Goal: Task Accomplishment & Management: Use online tool/utility

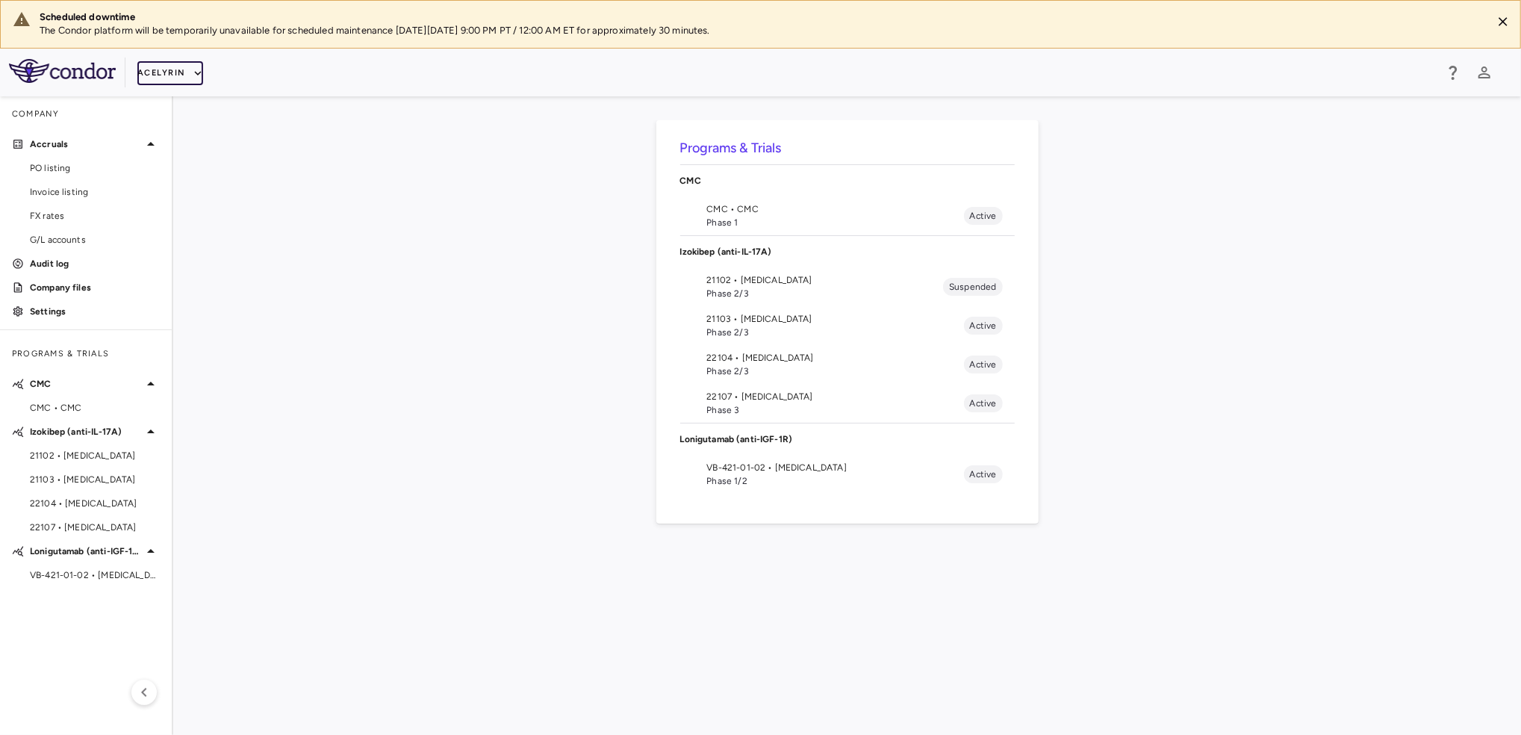
click at [191, 74] on icon "button" at bounding box center [197, 72] width 13 height 13
click at [182, 182] on li "BridgeBio, Inc." at bounding box center [199, 191] width 125 height 22
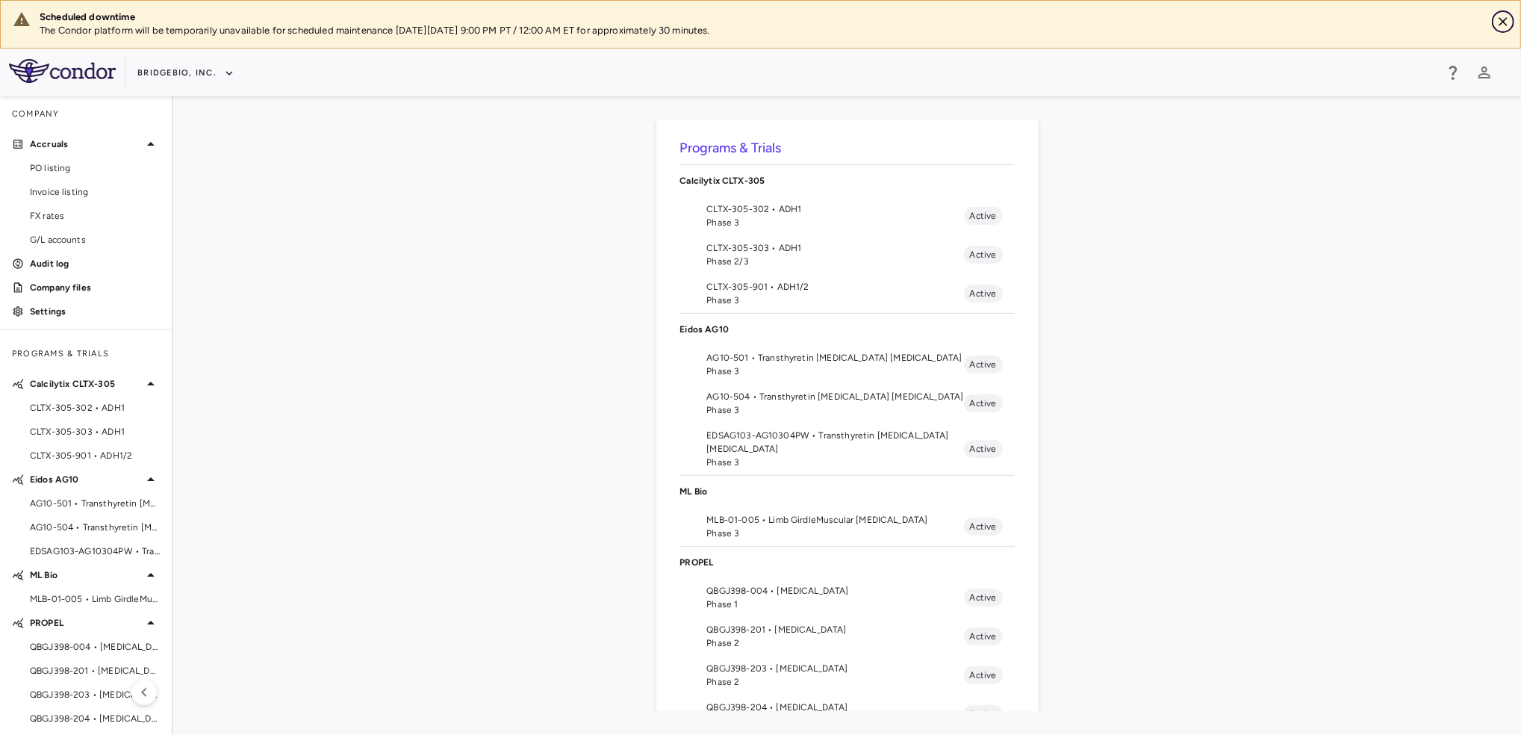
click at [1503, 20] on icon "Close" at bounding box center [1502, 21] width 9 height 9
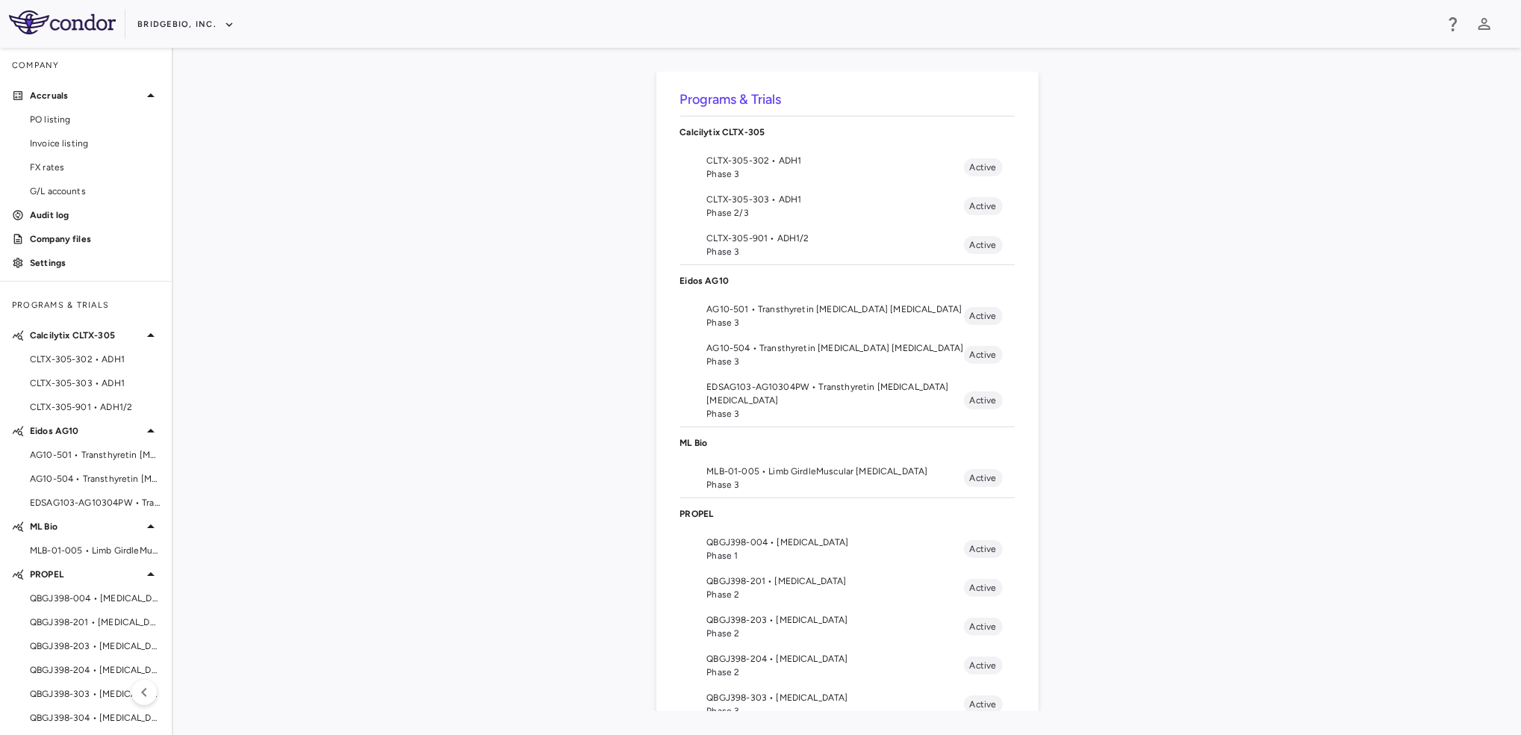
click at [538, 470] on div "Programs & Trials Calcilytix CLTX-305 CLTX-305-302 • ADH1 Phase 3 Active CLTX-3…" at bounding box center [847, 391] width 1300 height 639
click at [60, 713] on span "QBGJ398-304 • [MEDICAL_DATA]" at bounding box center [95, 711] width 130 height 13
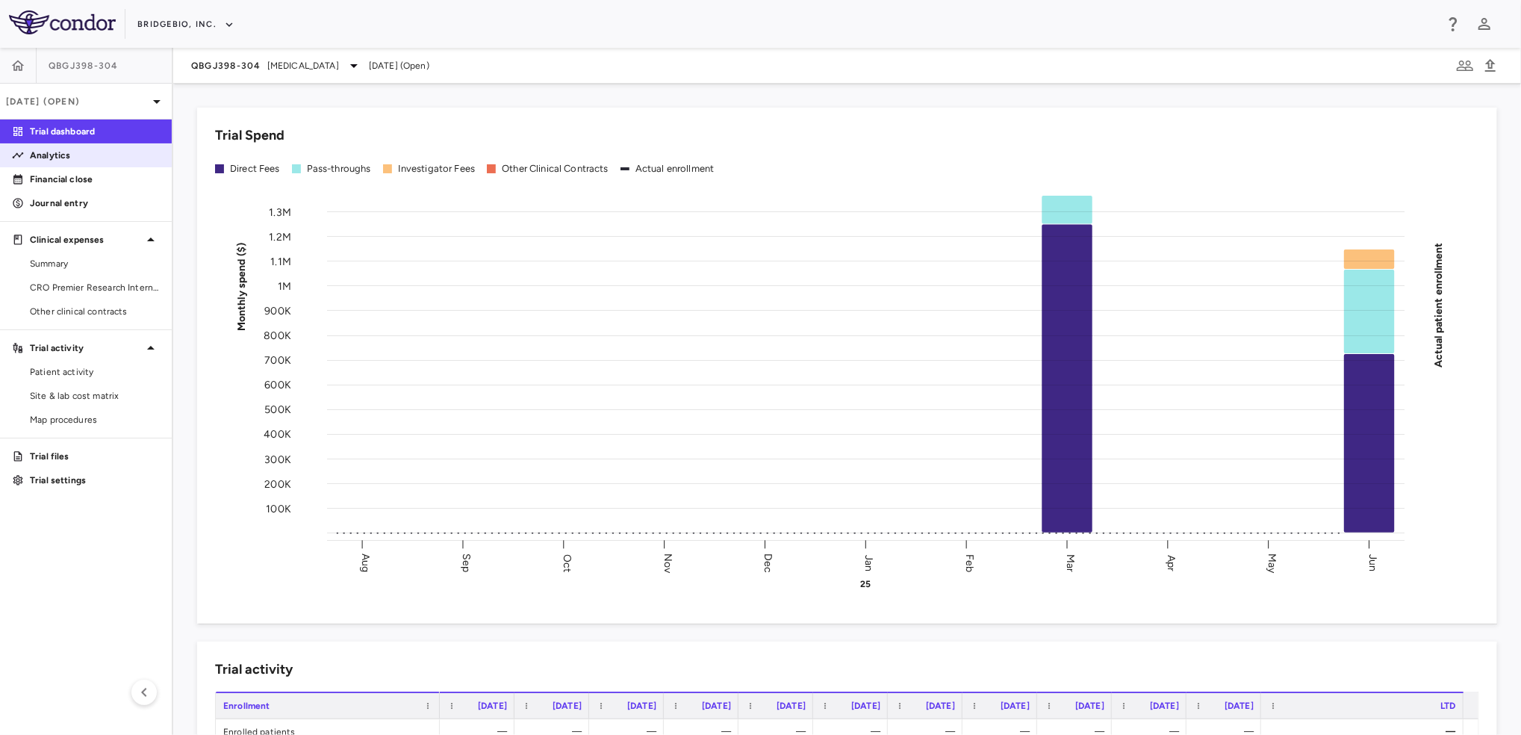
click at [72, 149] on p "Analytics" at bounding box center [95, 155] width 130 height 13
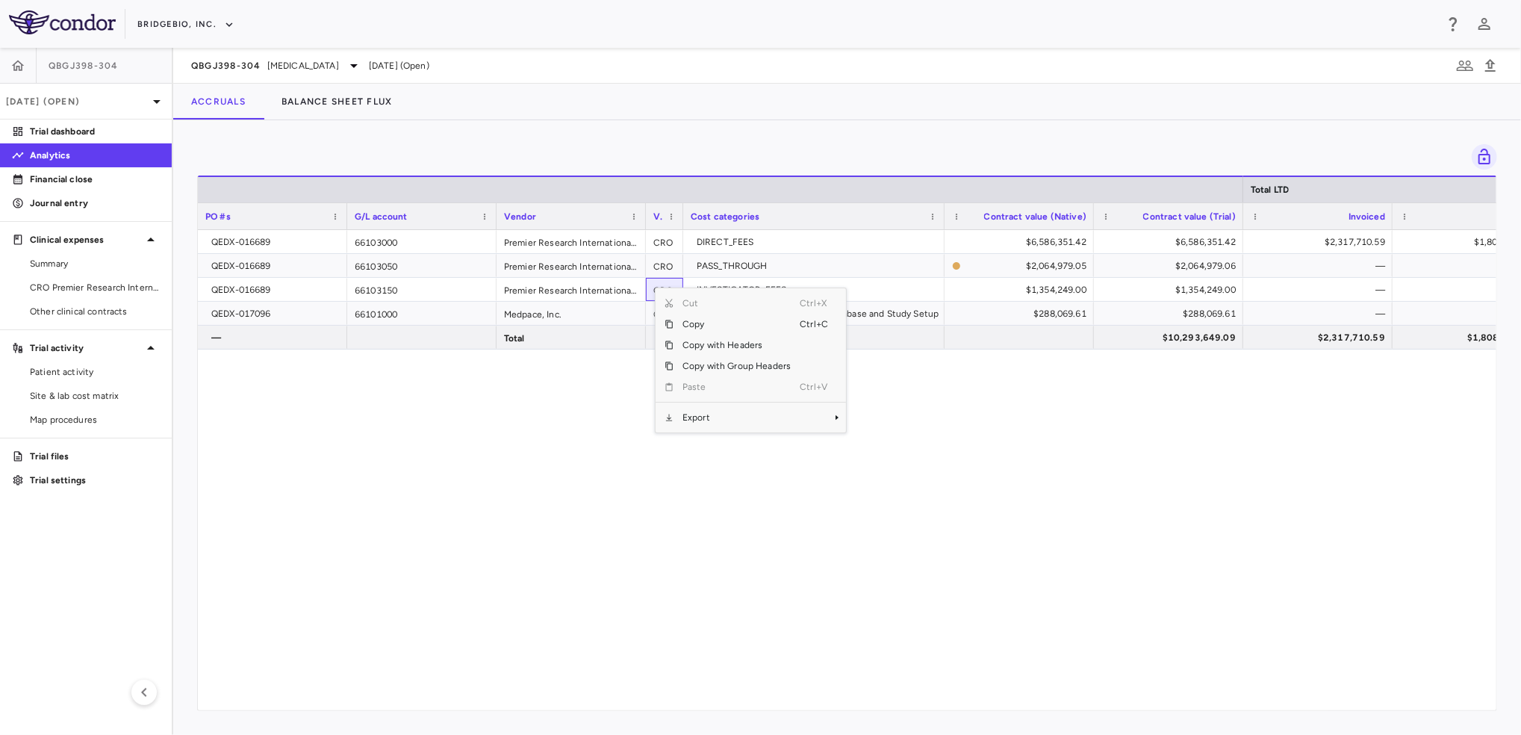
click at [749, 430] on div "Cut Ctrl+X Copy Ctrl+C Copy with Headers Copy with Group Headers Paste Ctrl+V E…" at bounding box center [750, 360] width 190 height 144
click at [766, 420] on span "Export" at bounding box center [736, 417] width 126 height 21
click at [879, 416] on span "CSV Export" at bounding box center [896, 422] width 70 height 21
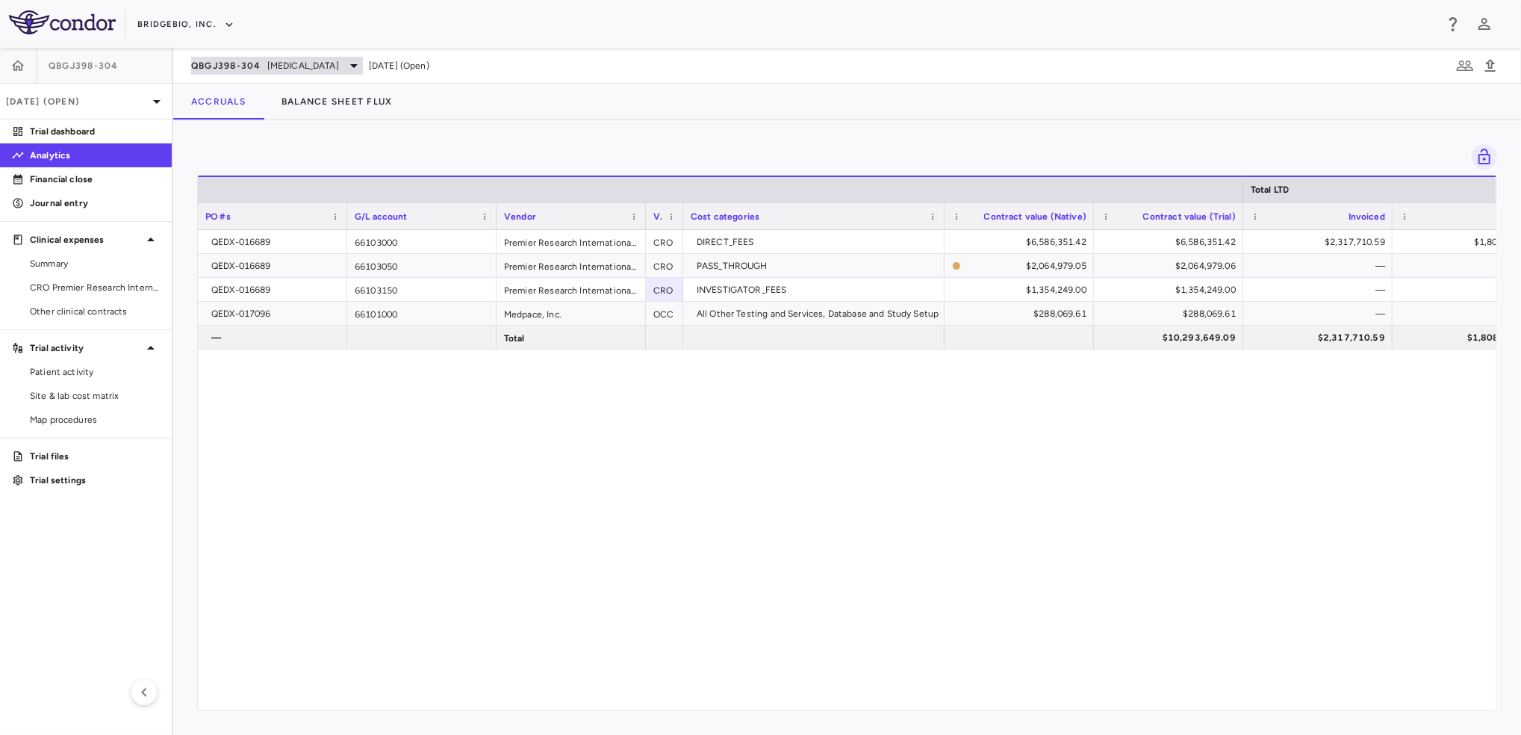
click at [356, 70] on icon at bounding box center [354, 66] width 18 height 18
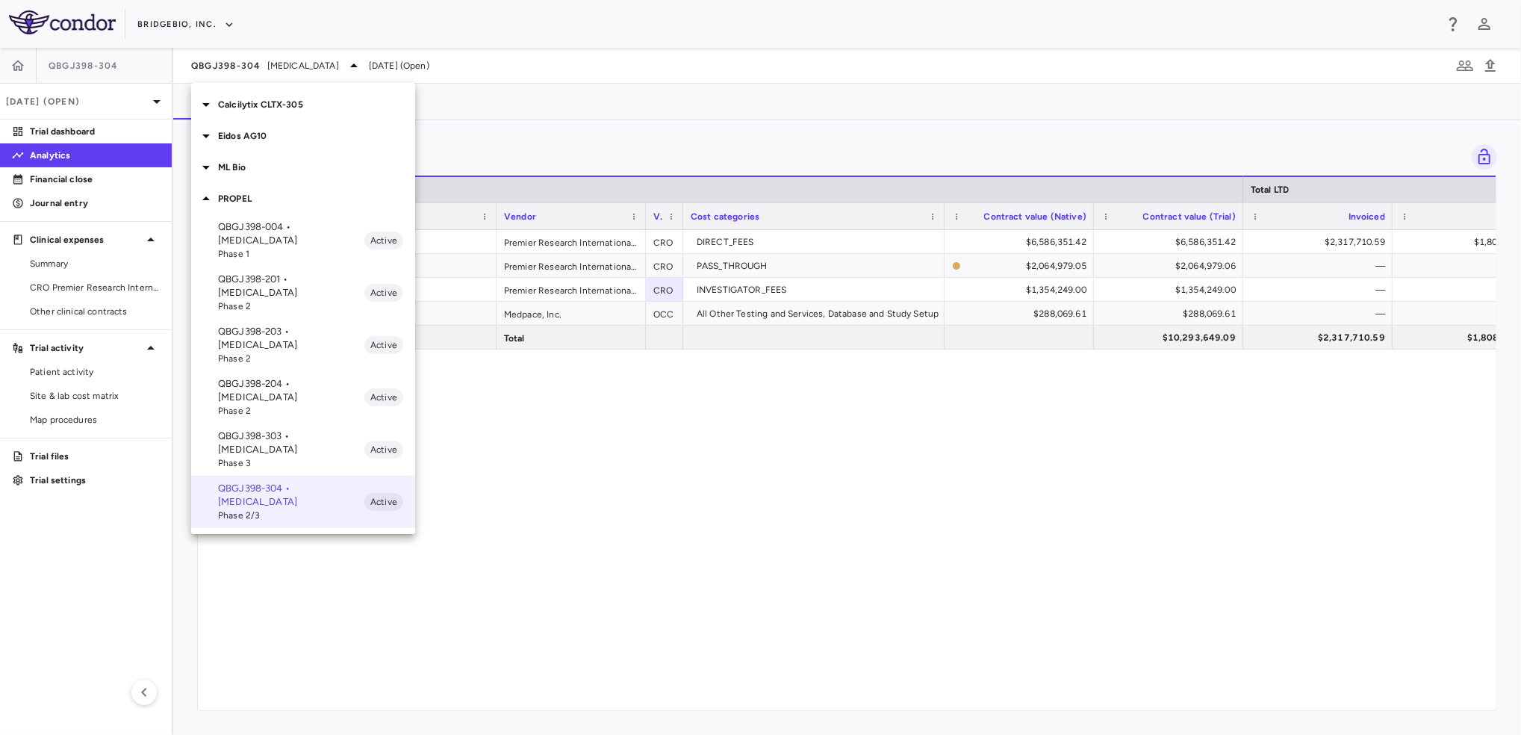
click at [670, 96] on div at bounding box center [760, 367] width 1521 height 735
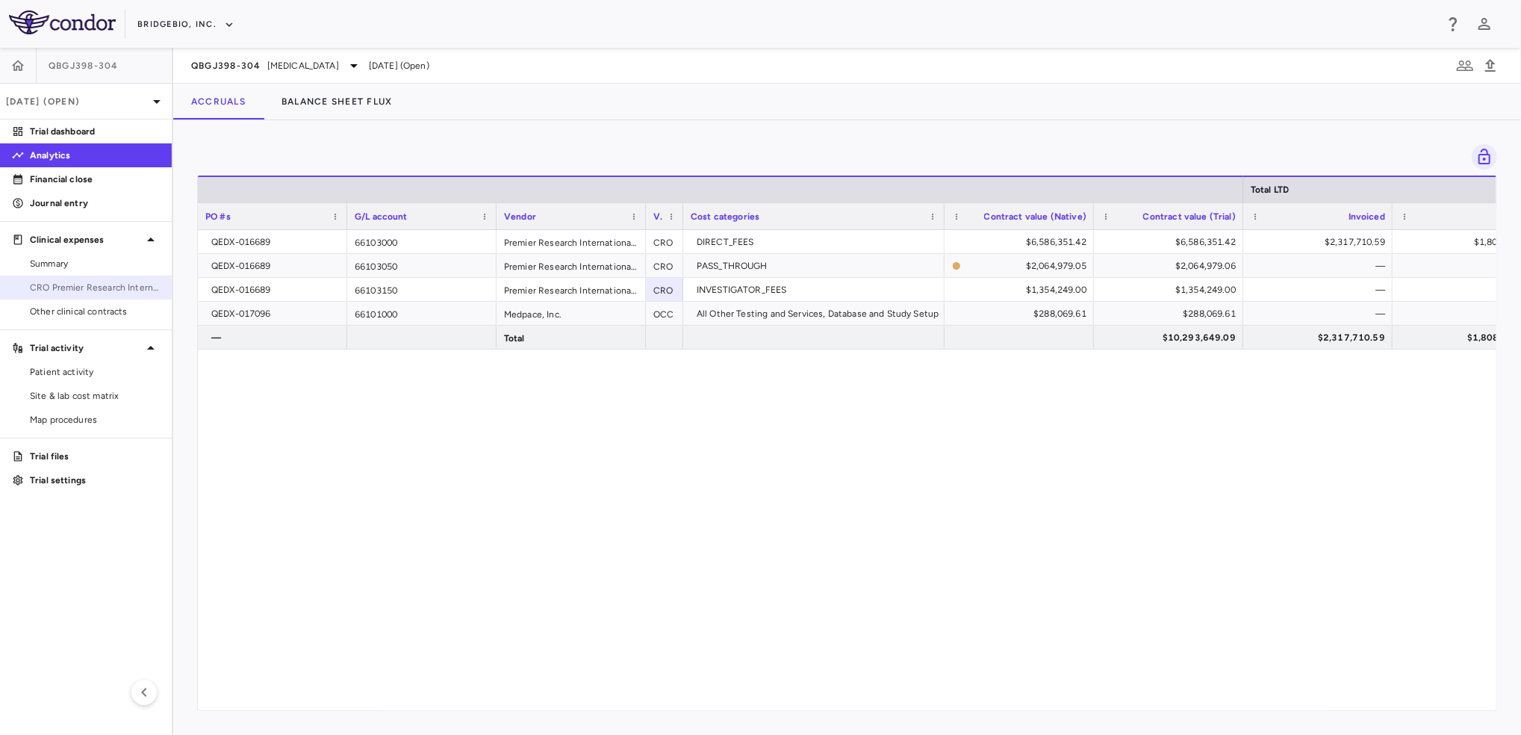
click at [103, 289] on span "CRO Premier Research International LLC" at bounding box center [95, 287] width 130 height 13
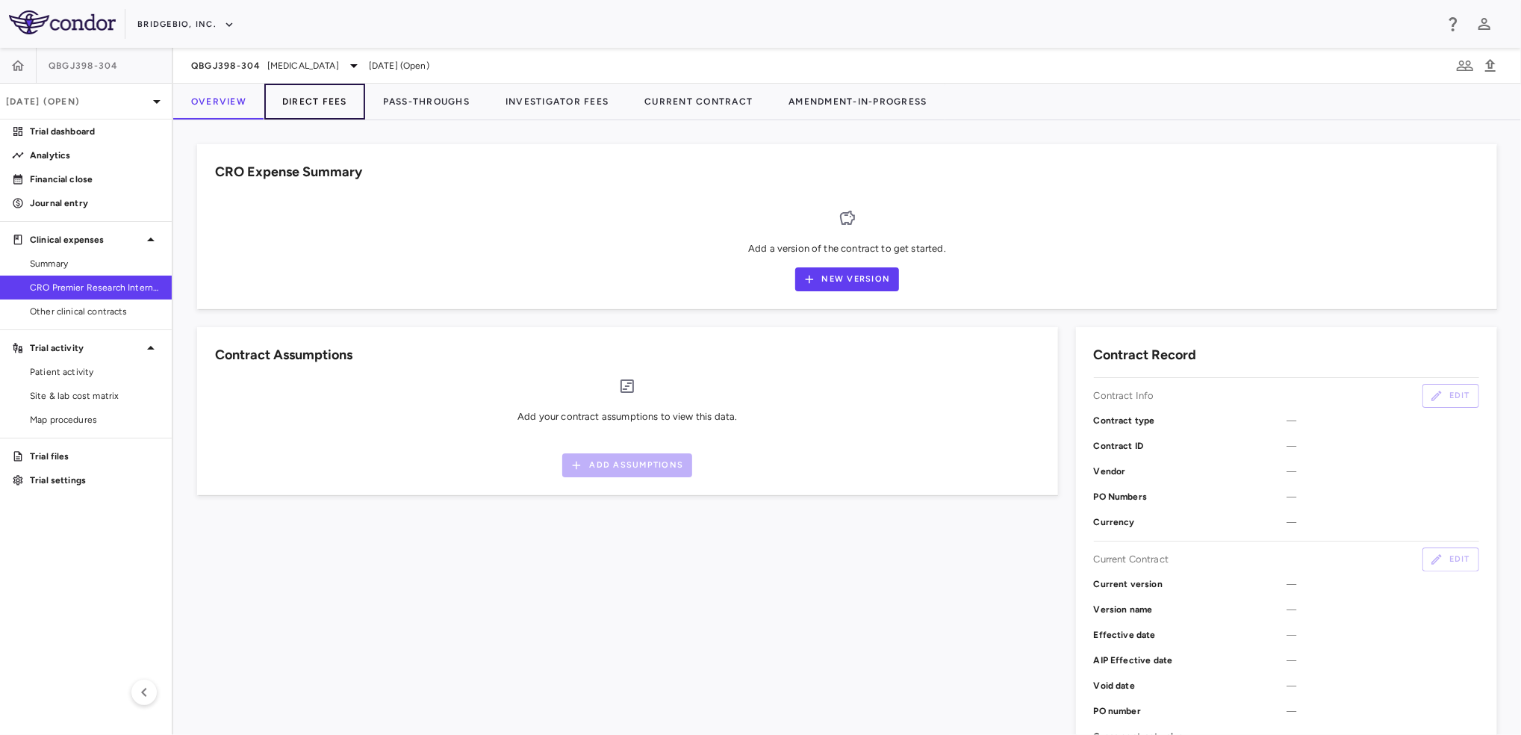
click at [319, 106] on button "Direct Fees" at bounding box center [314, 102] width 101 height 36
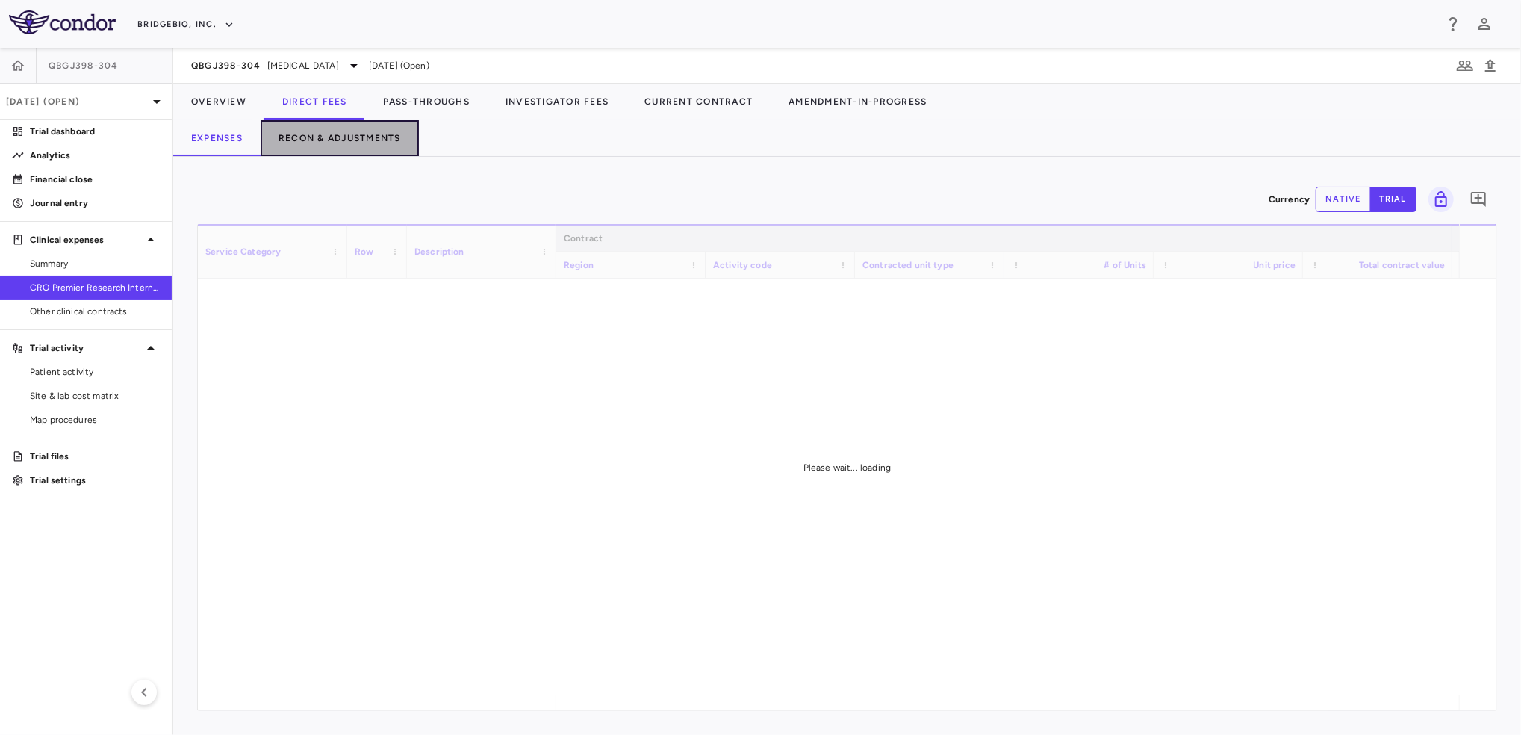
click at [349, 131] on button "Recon & Adjustments" at bounding box center [340, 138] width 158 height 36
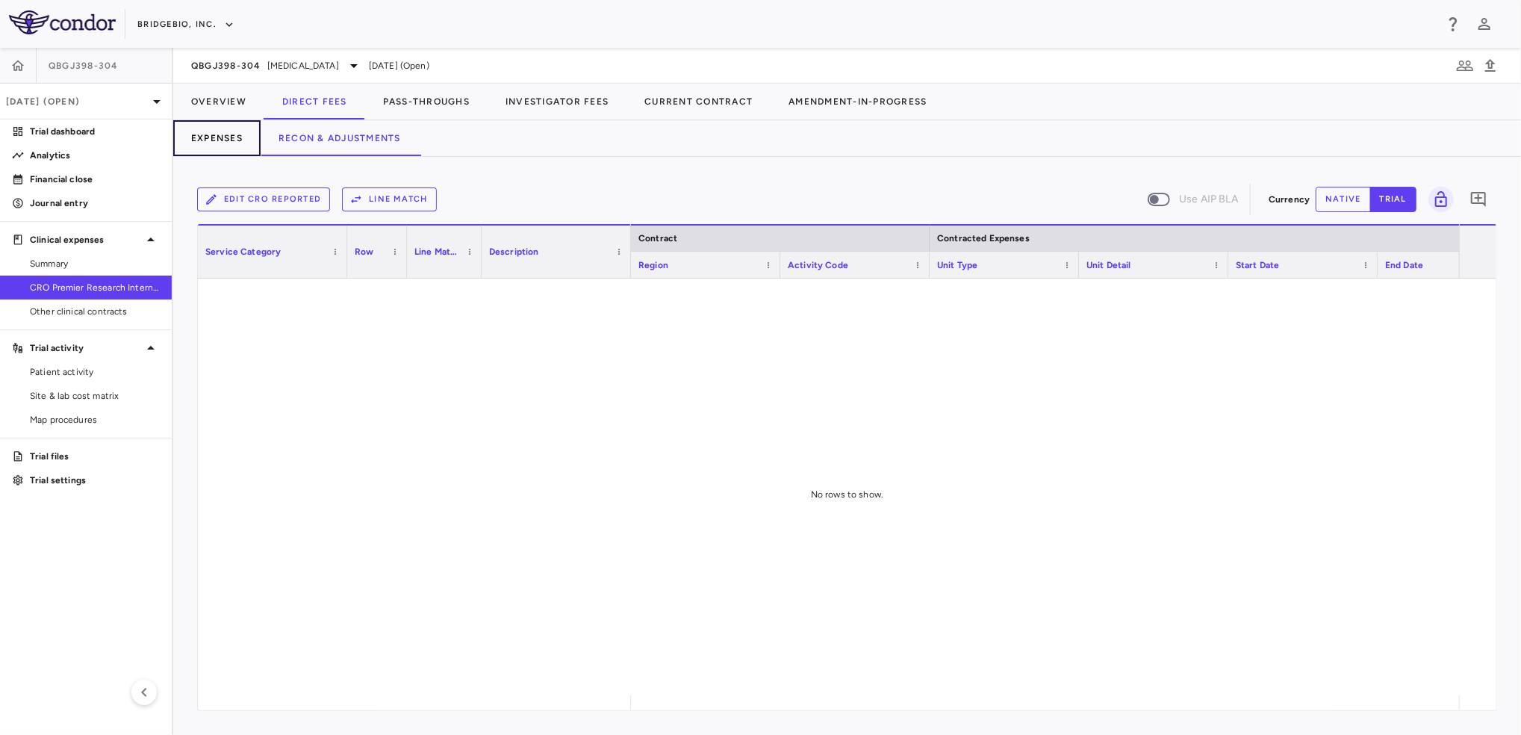
click at [225, 140] on button "Expenses" at bounding box center [216, 138] width 87 height 36
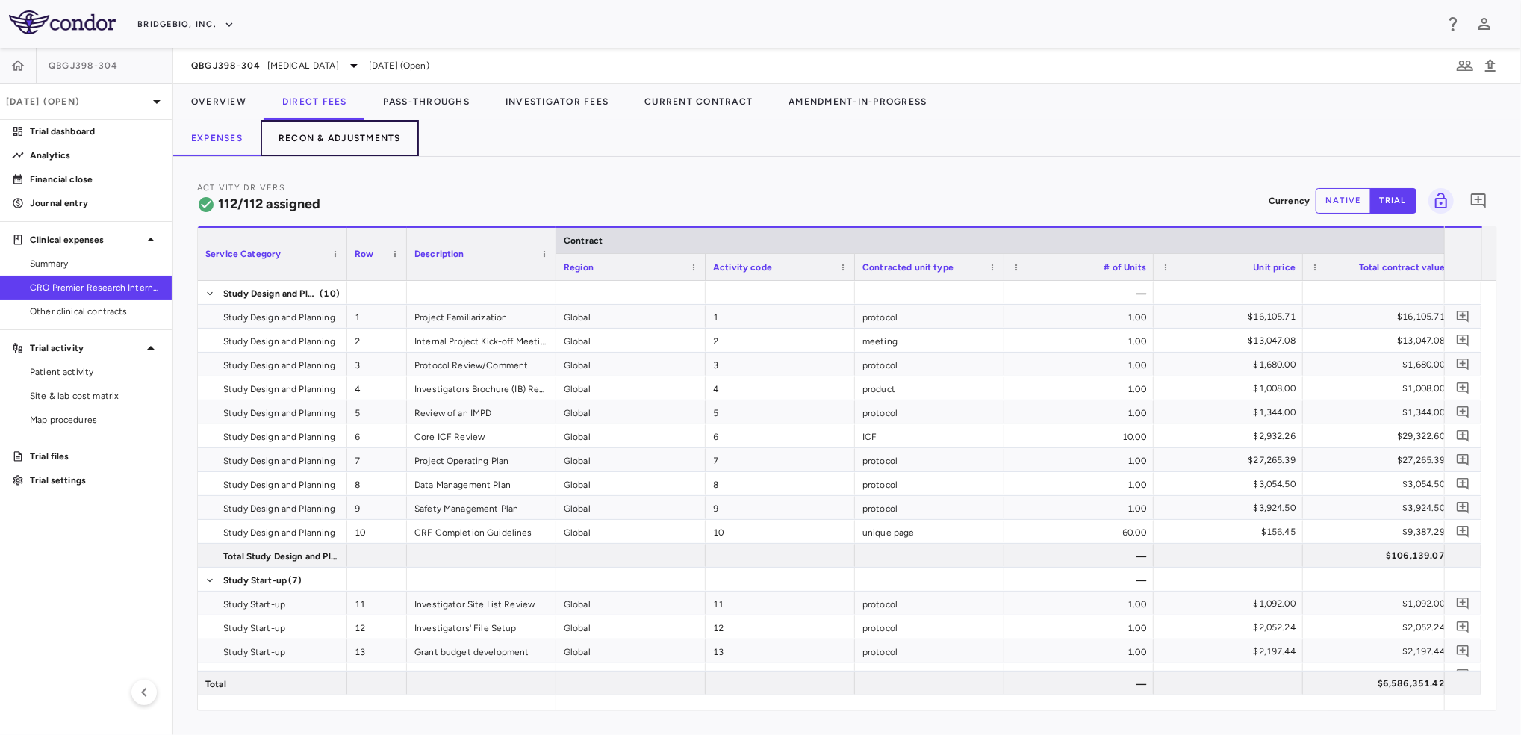
click at [321, 130] on button "Recon & Adjustments" at bounding box center [340, 138] width 158 height 36
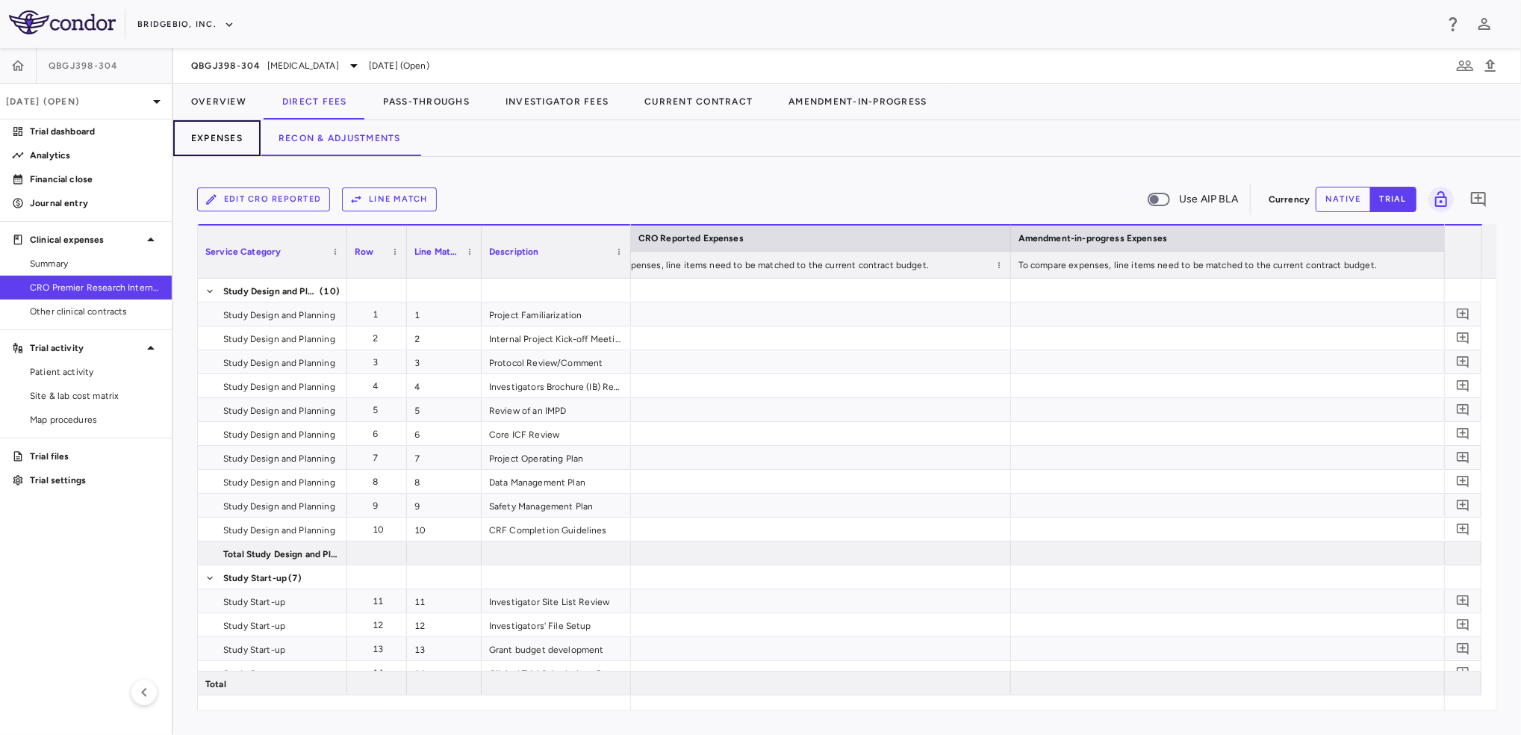
click at [213, 137] on button "Expenses" at bounding box center [216, 138] width 87 height 36
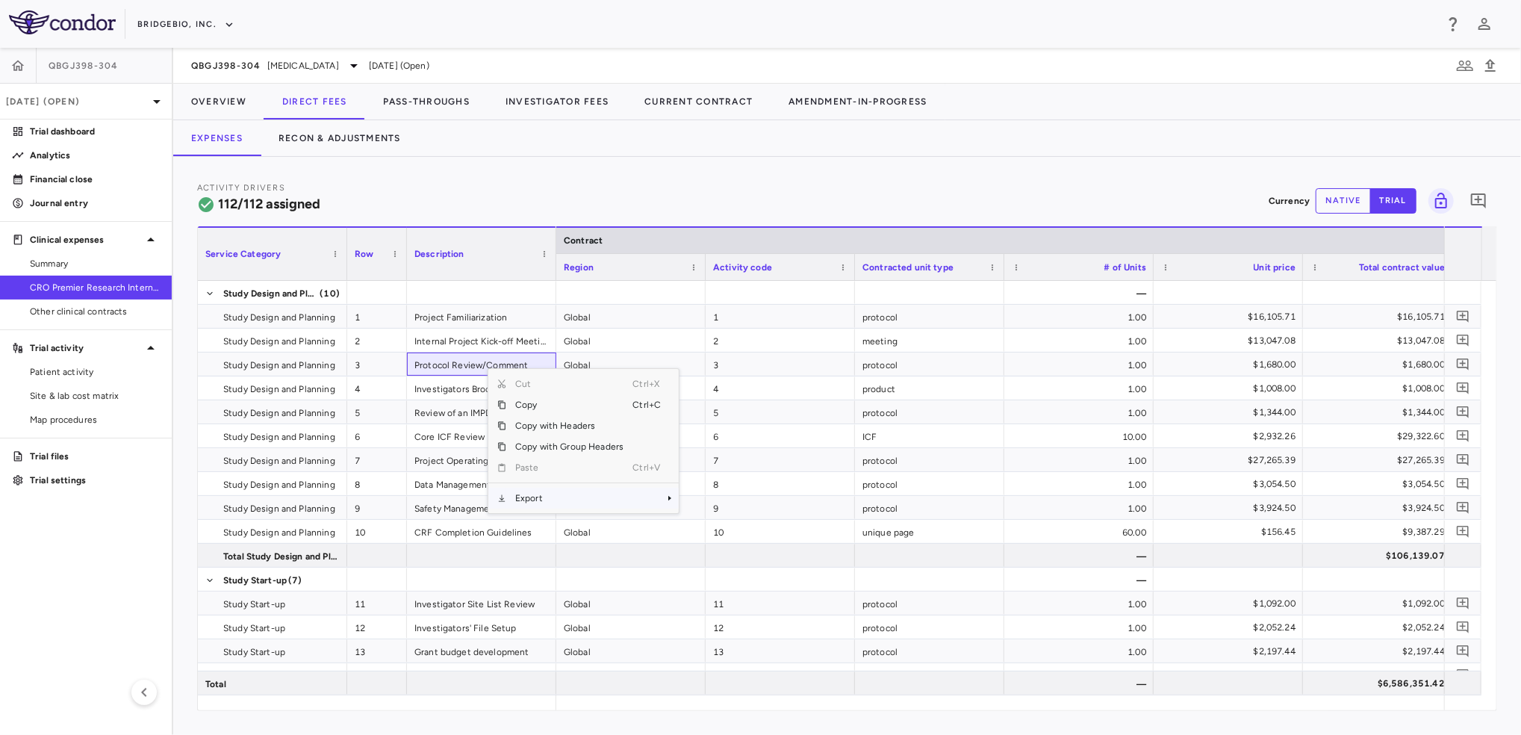
click at [557, 493] on span "Export" at bounding box center [569, 497] width 126 height 21
click at [729, 523] on span "Excel Export" at bounding box center [729, 524] width 70 height 21
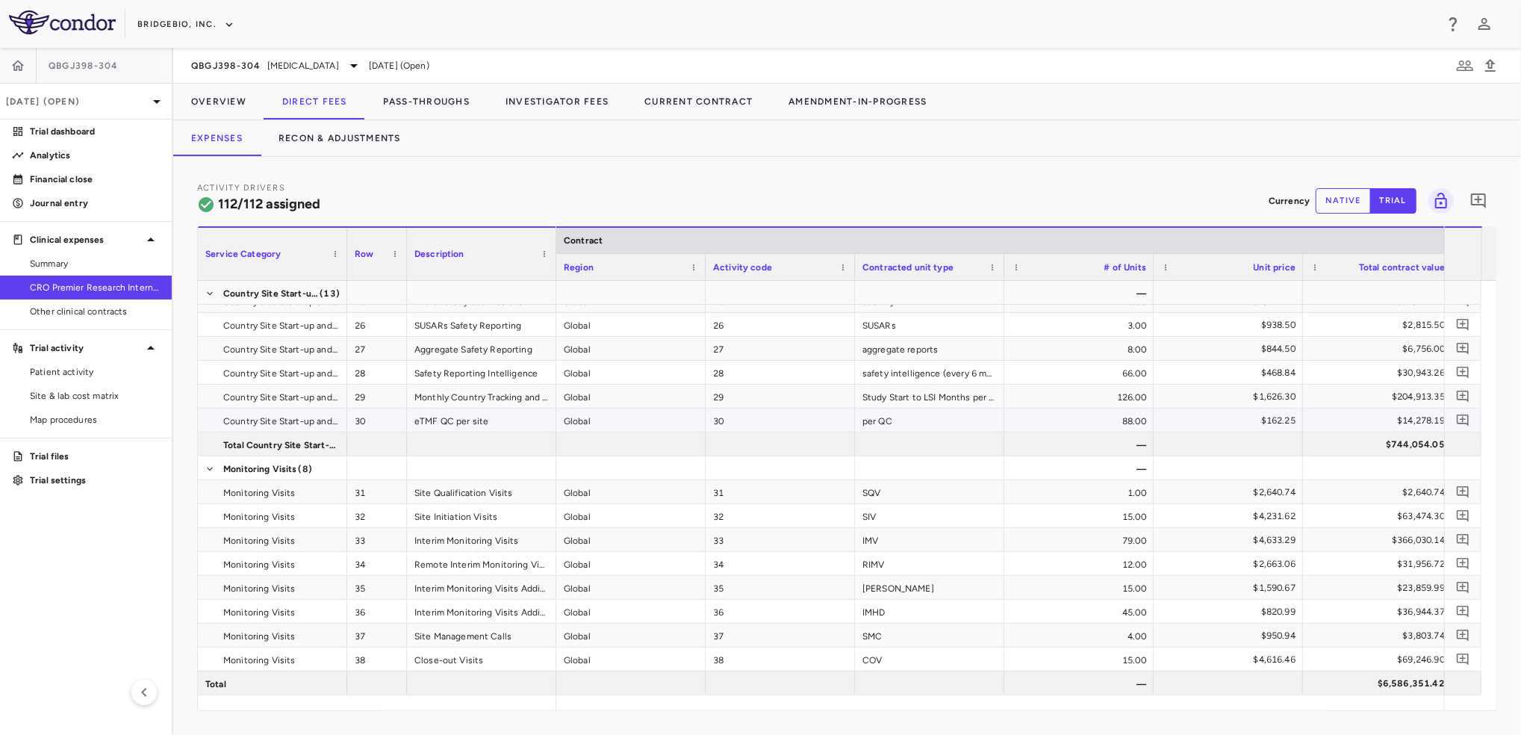
scroll to position [791, 0]
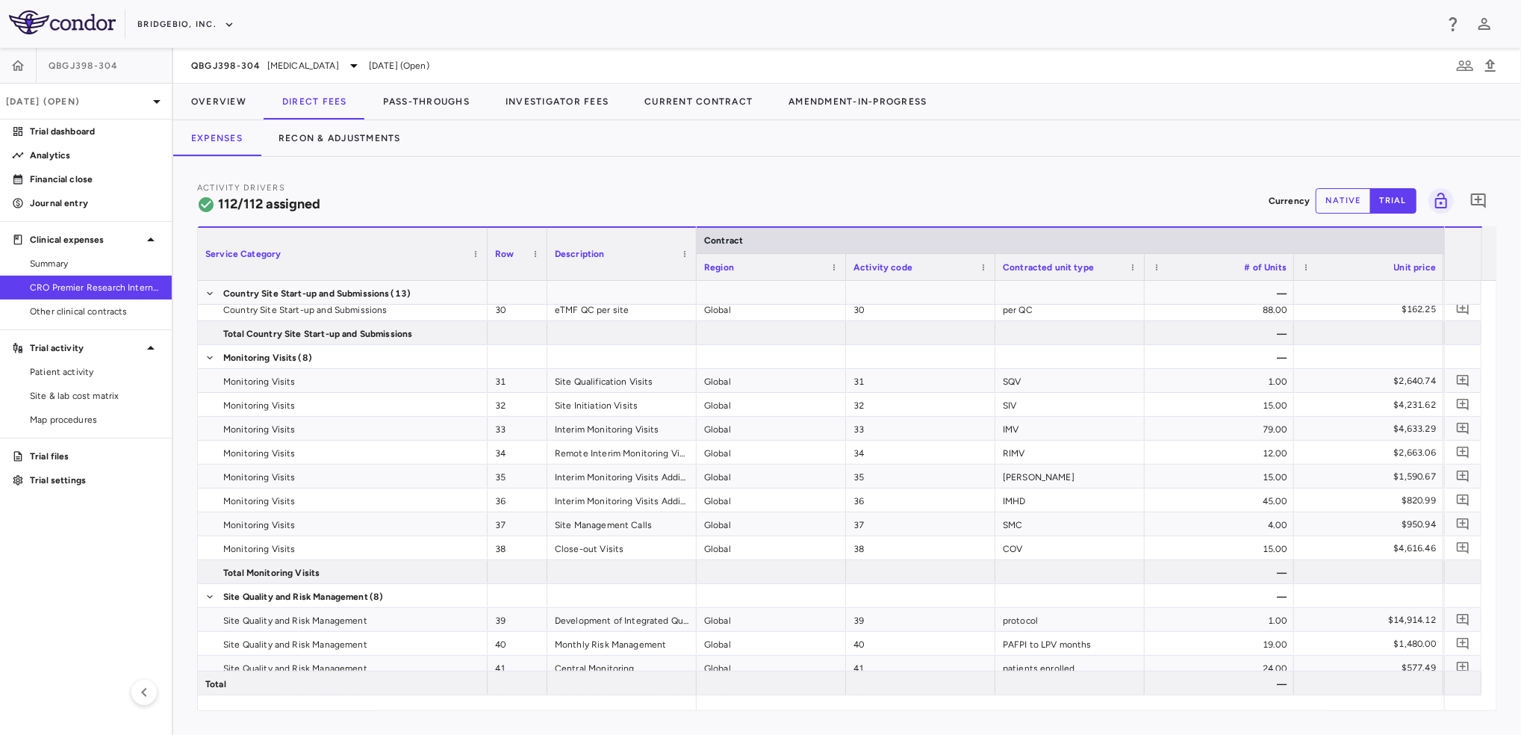
drag, startPoint x: 344, startPoint y: 267, endPoint x: 484, endPoint y: 287, distance: 141.8
click at [484, 287] on div "Service Category Row Description Contract Activity driver assignments 3" at bounding box center [847, 468] width 1298 height 484
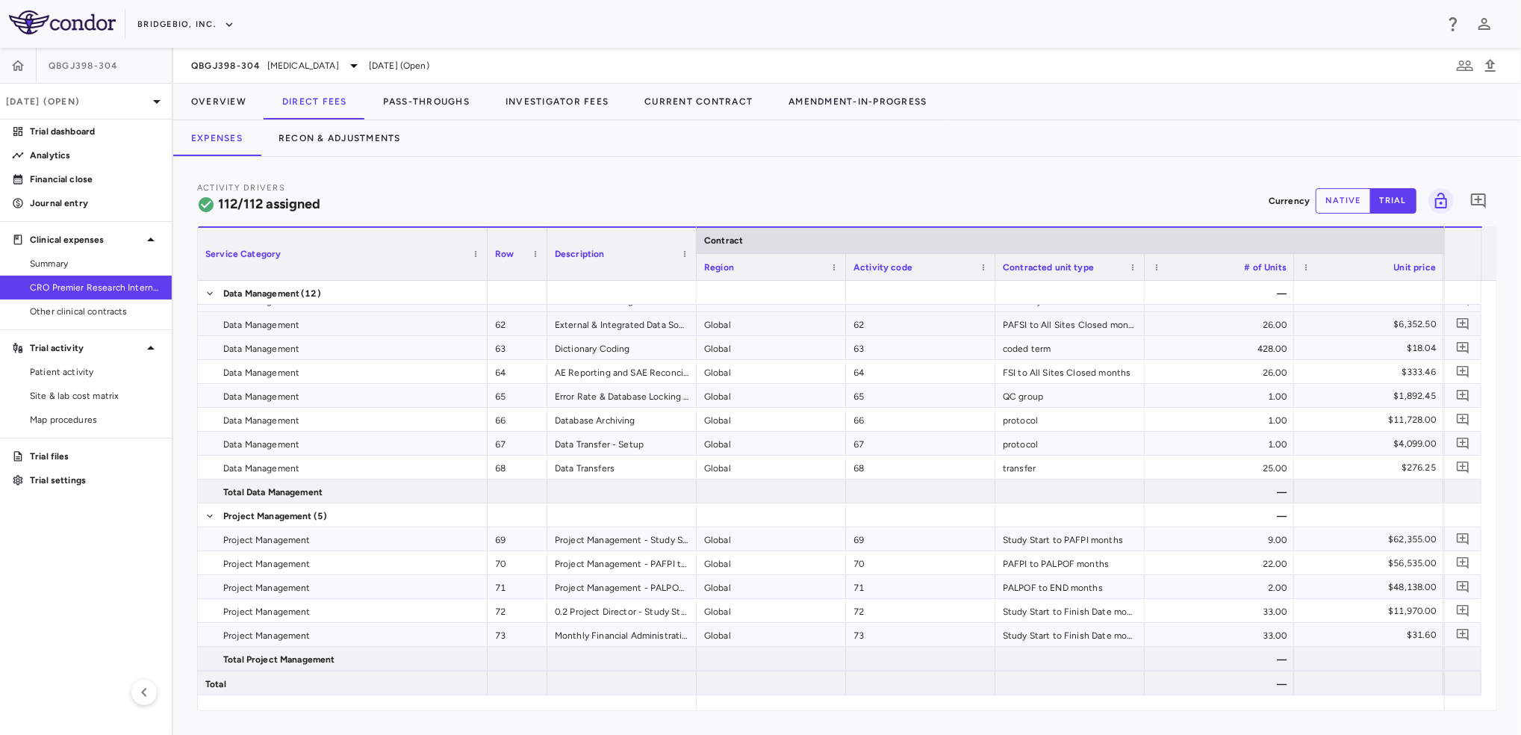
scroll to position [2088, 0]
